Goal: Register for event/course

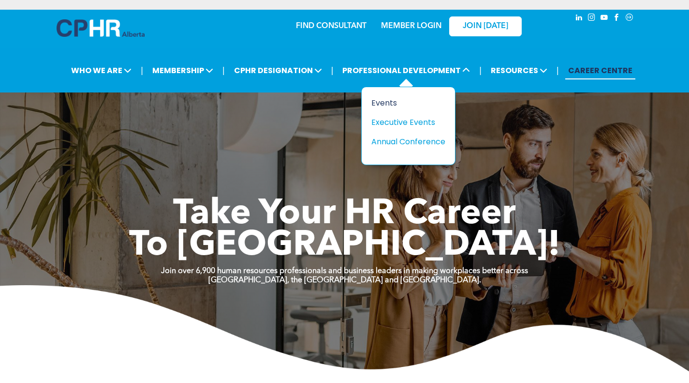
click at [379, 106] on div "Events" at bounding box center [405, 103] width 67 height 12
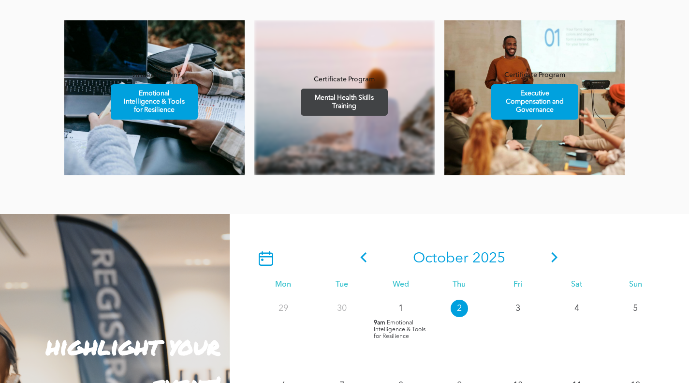
scroll to position [726, 0]
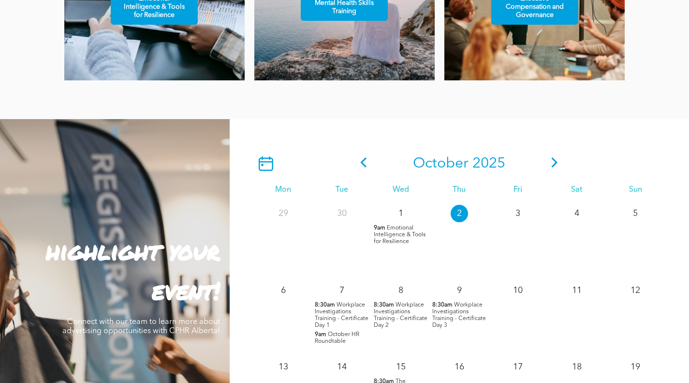
click at [361, 164] on icon at bounding box center [364, 162] width 15 height 10
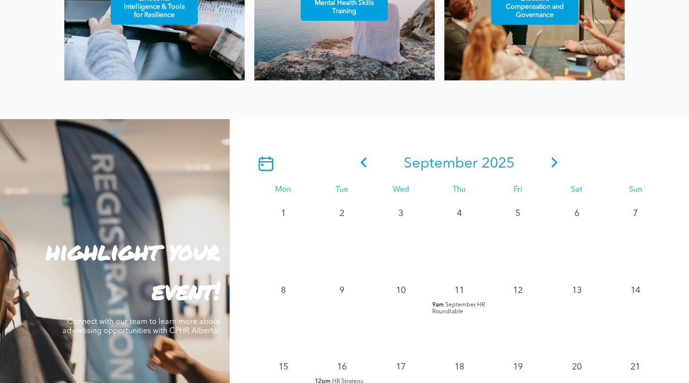
click at [363, 164] on icon at bounding box center [364, 162] width 15 height 10
click at [369, 162] on icon at bounding box center [364, 162] width 15 height 10
click at [365, 165] on icon at bounding box center [364, 162] width 15 height 10
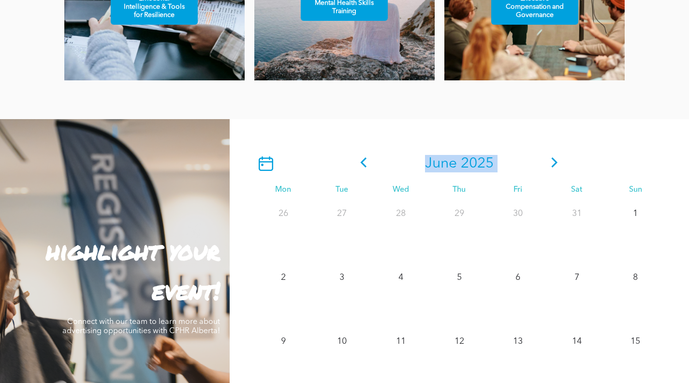
click at [365, 165] on icon at bounding box center [364, 162] width 15 height 10
click at [366, 165] on icon at bounding box center [364, 162] width 15 height 10
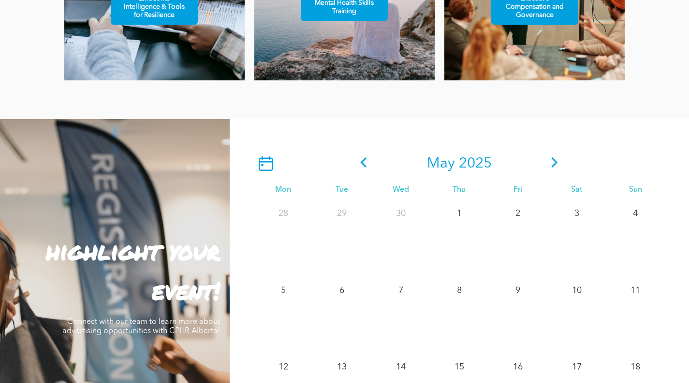
click at [366, 165] on icon at bounding box center [364, 162] width 15 height 10
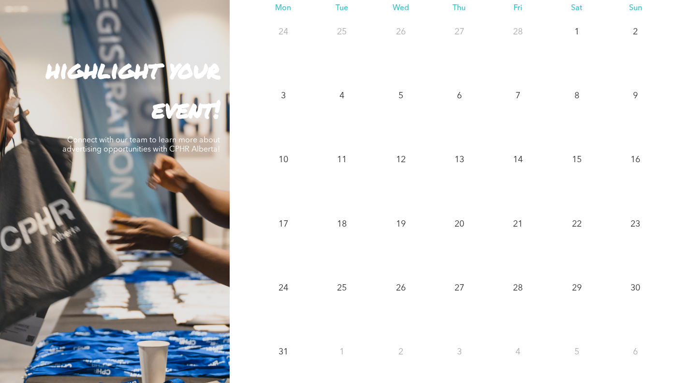
scroll to position [919, 0]
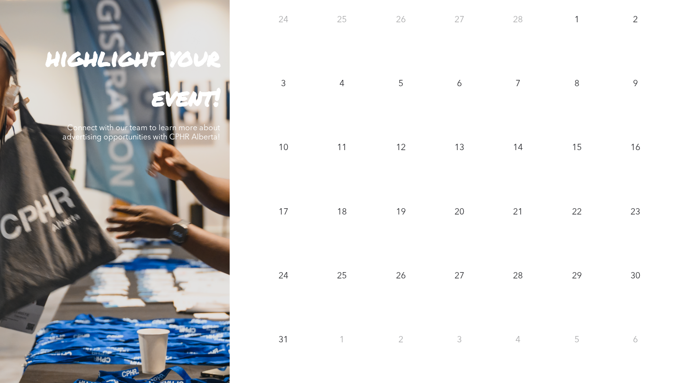
click at [433, 212] on div "20" at bounding box center [459, 209] width 59 height 21
click at [387, 229] on div "19" at bounding box center [401, 231] width 59 height 64
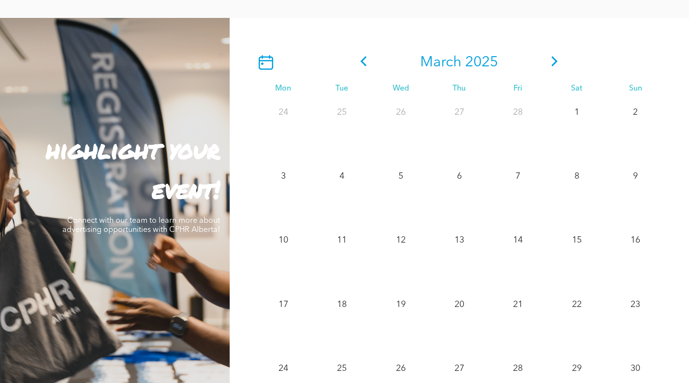
scroll to position [762, 0]
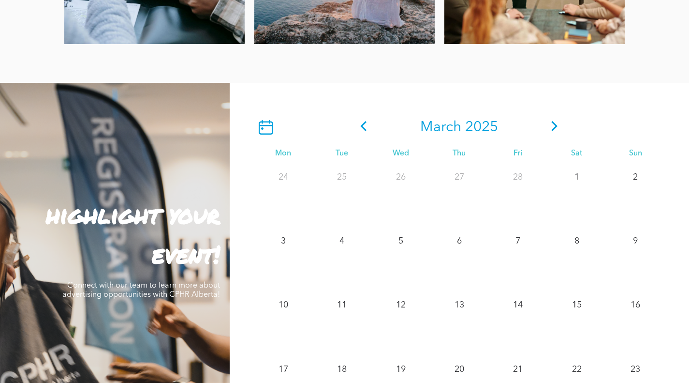
click at [272, 126] on icon at bounding box center [266, 127] width 15 height 15
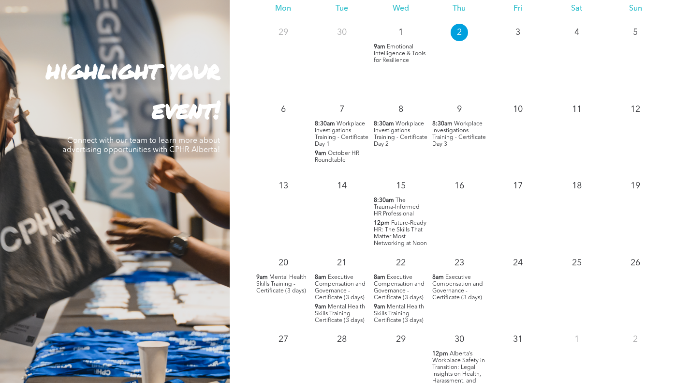
scroll to position [907, 0]
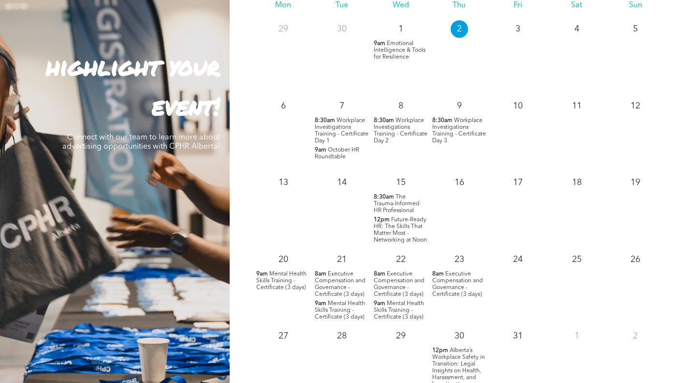
scroll to position [907, 0]
